Goal: Information Seeking & Learning: Check status

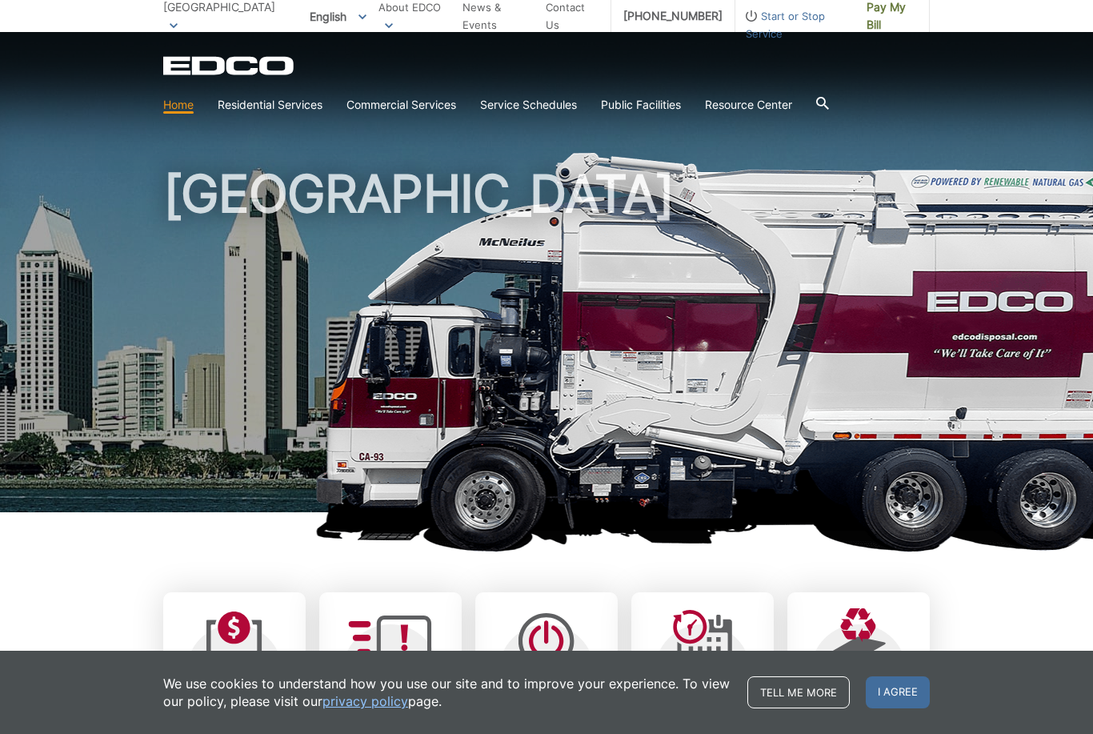
click at [0, 0] on link "Trash" at bounding box center [0, 0] width 0 height 0
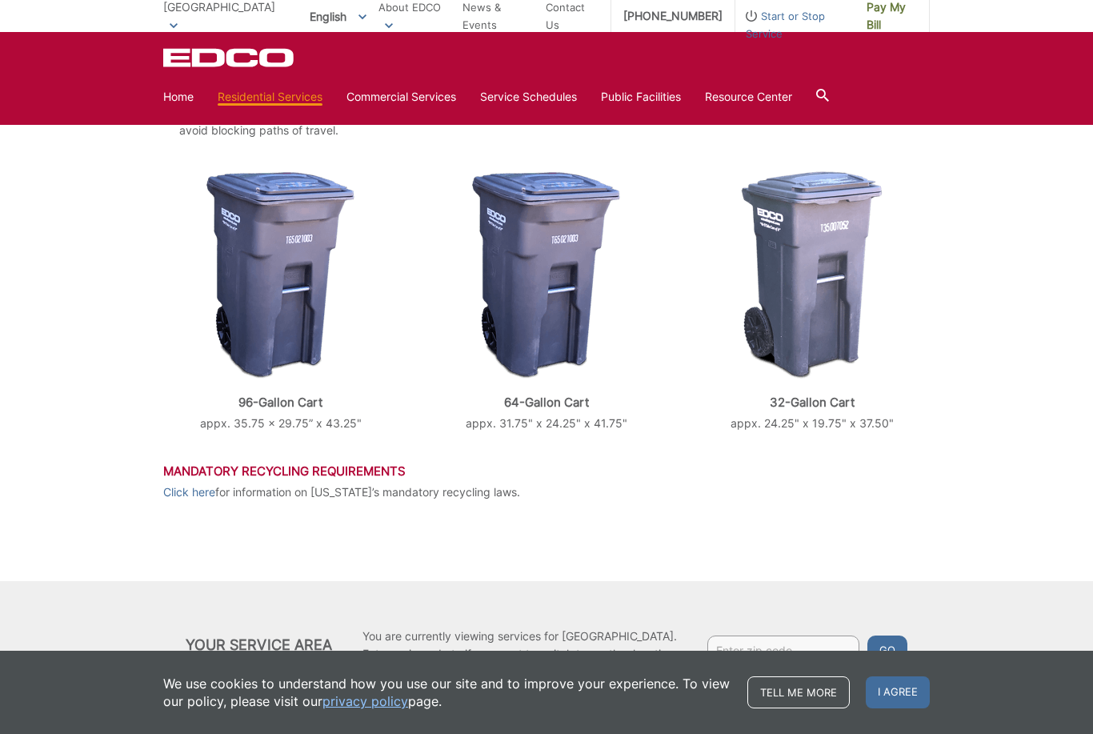
scroll to position [542, 0]
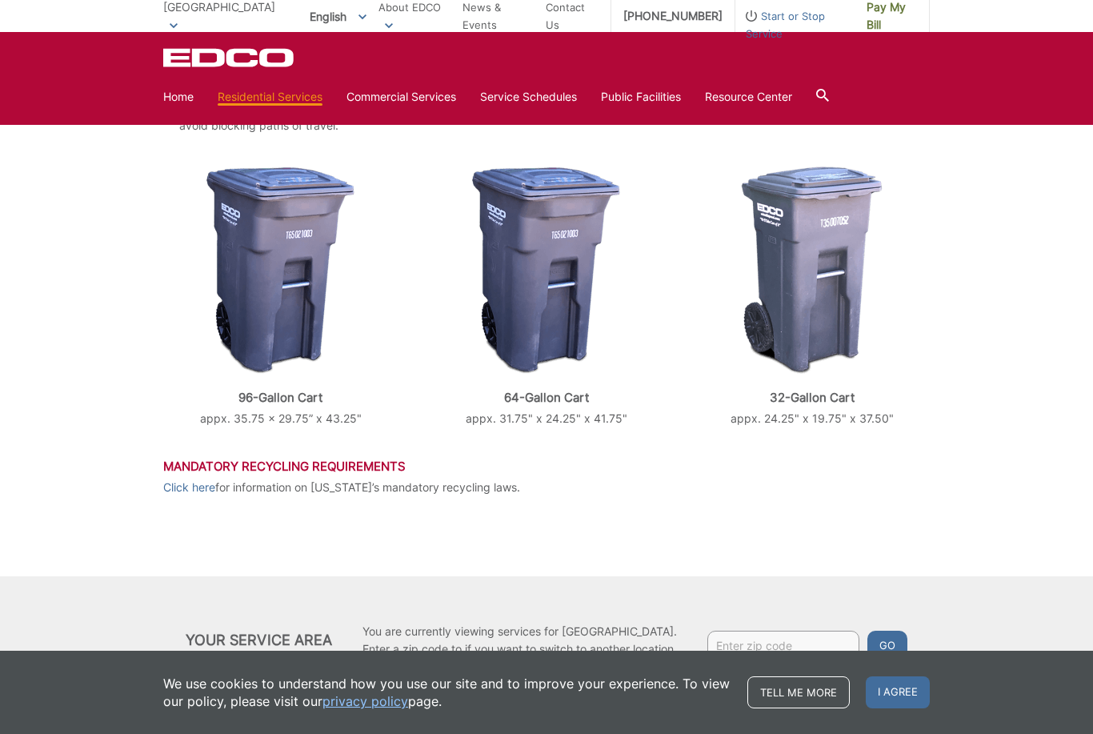
click at [773, 650] on input "Enter zip code" at bounding box center [783, 644] width 152 height 29
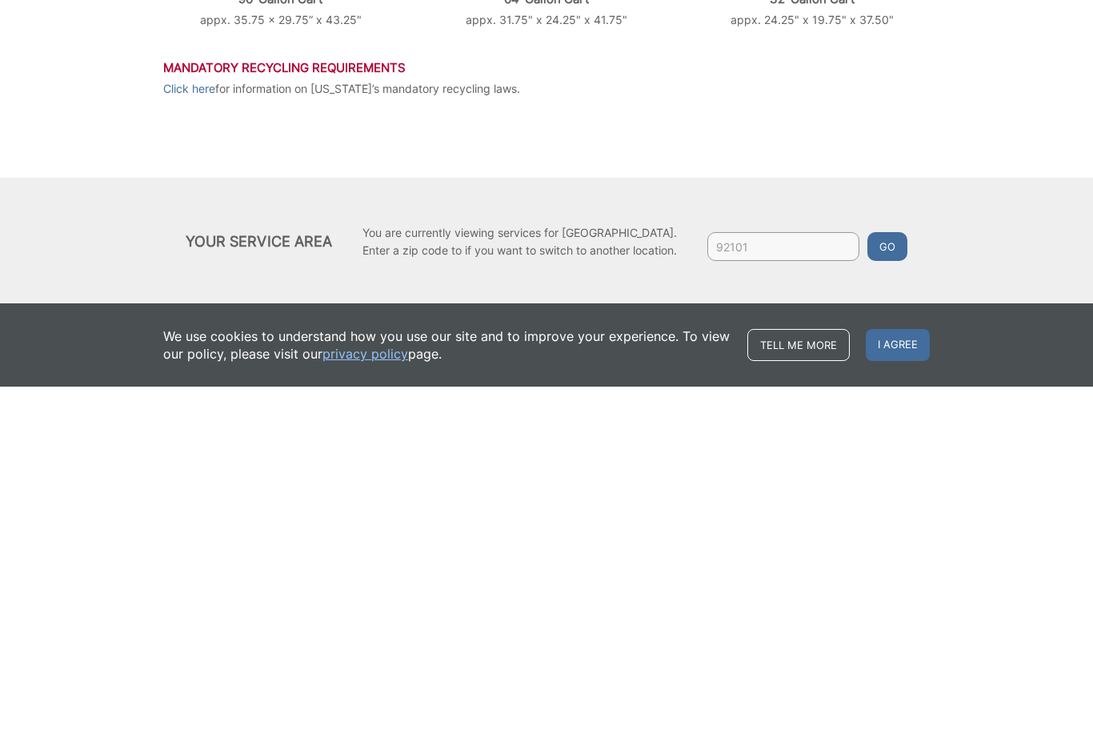
type input "92101"
click at [894, 579] on button "Go" at bounding box center [887, 593] width 40 height 29
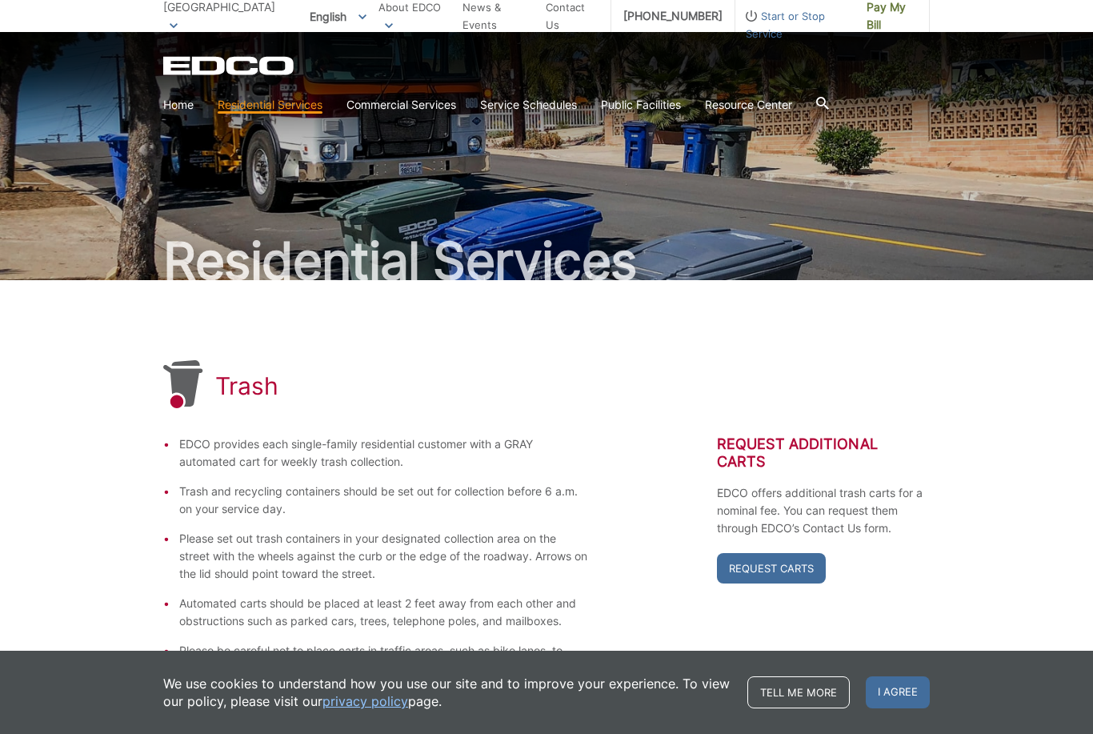
click at [906, 701] on span "I agree" at bounding box center [898, 692] width 64 height 32
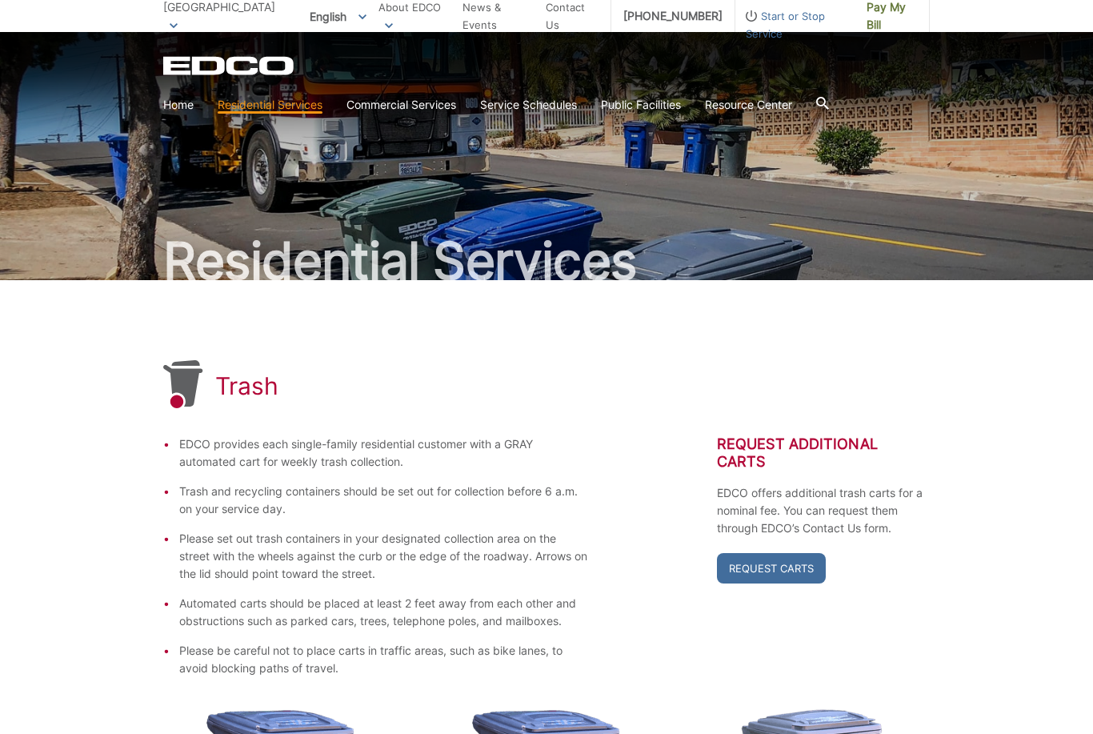
click at [519, 102] on link "Service Schedules" at bounding box center [528, 105] width 97 height 18
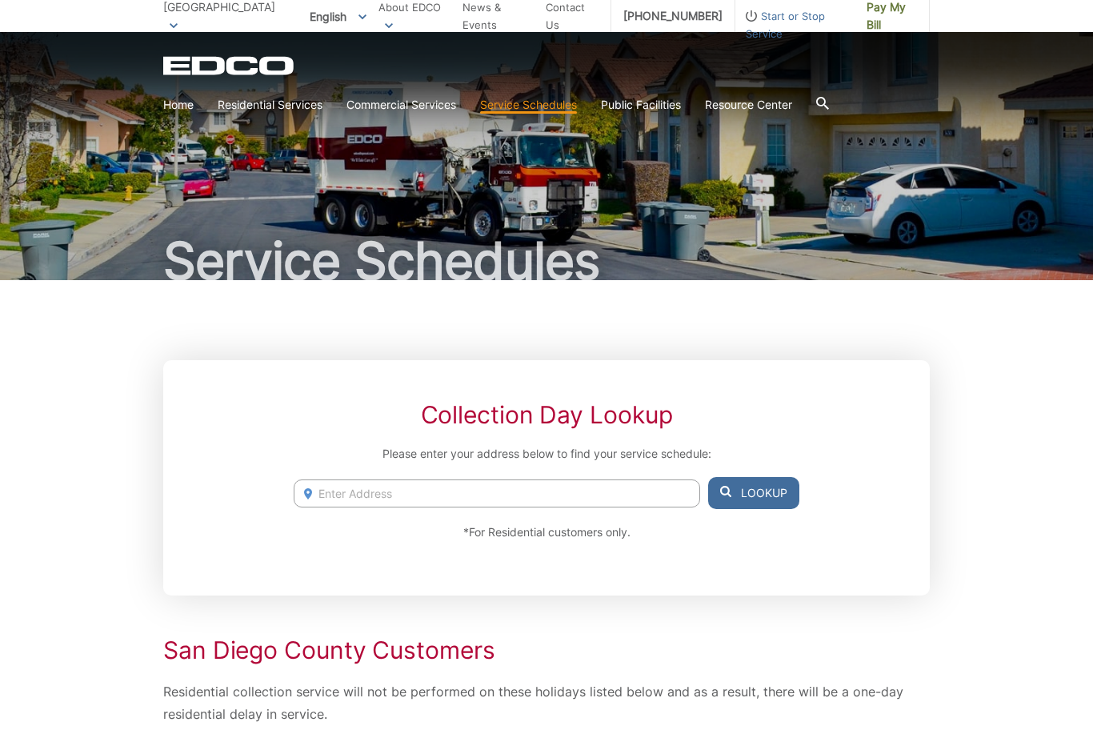
click at [564, 489] on input "Enter Address" at bounding box center [497, 493] width 406 height 28
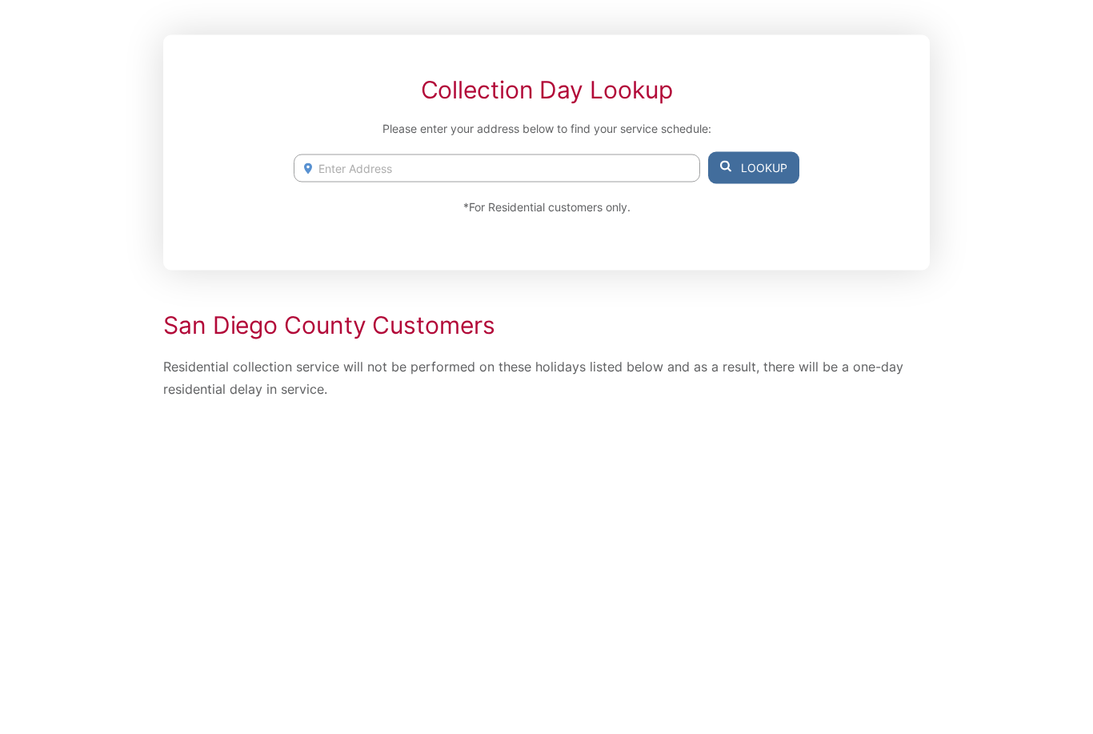
type input "2164 6th Ave"
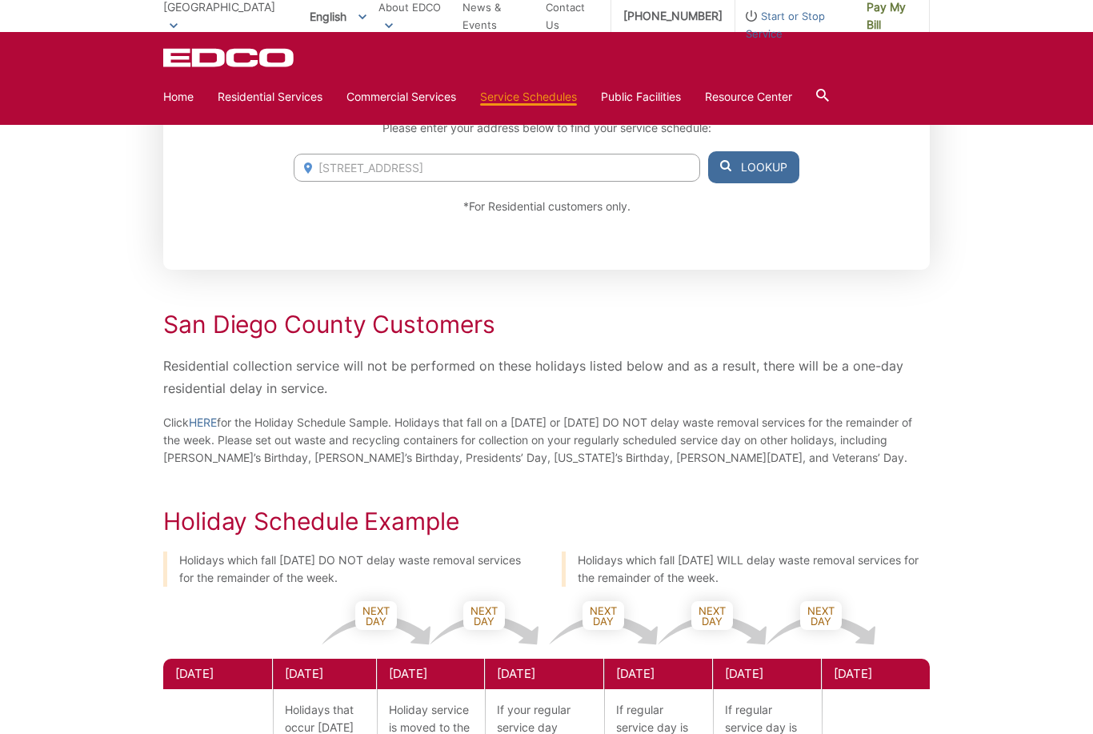
click at [758, 171] on button "Lookup" at bounding box center [753, 167] width 91 height 32
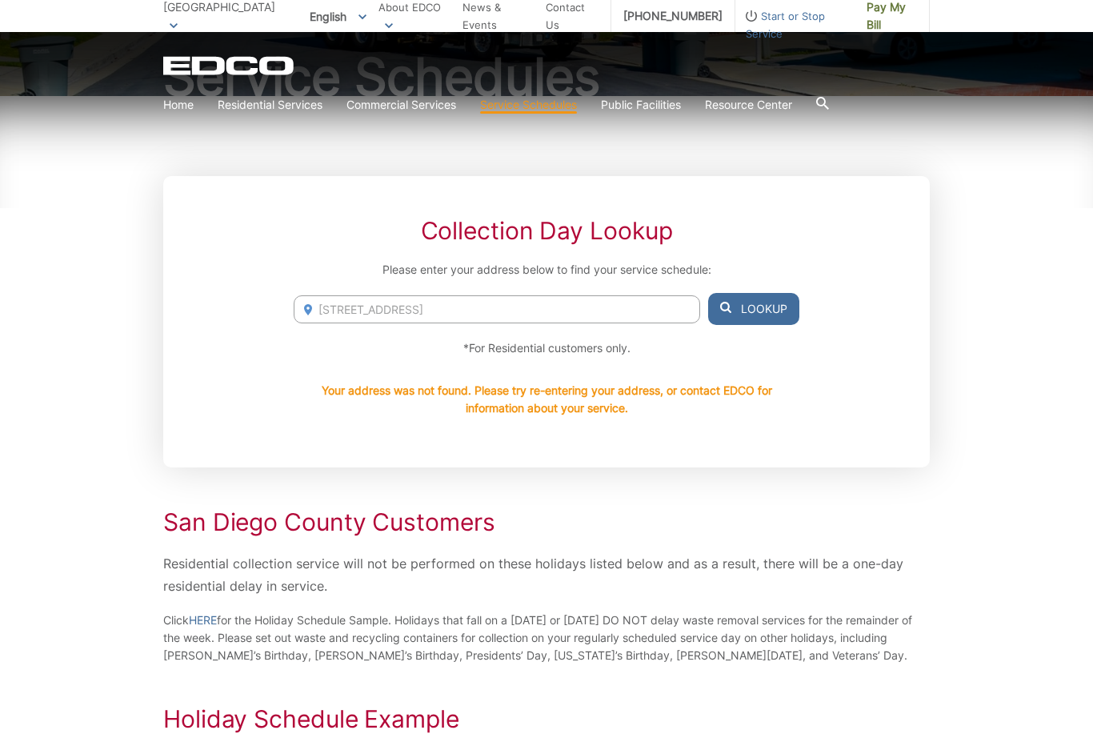
scroll to position [183, 0]
